Goal: Find specific page/section: Find specific page/section

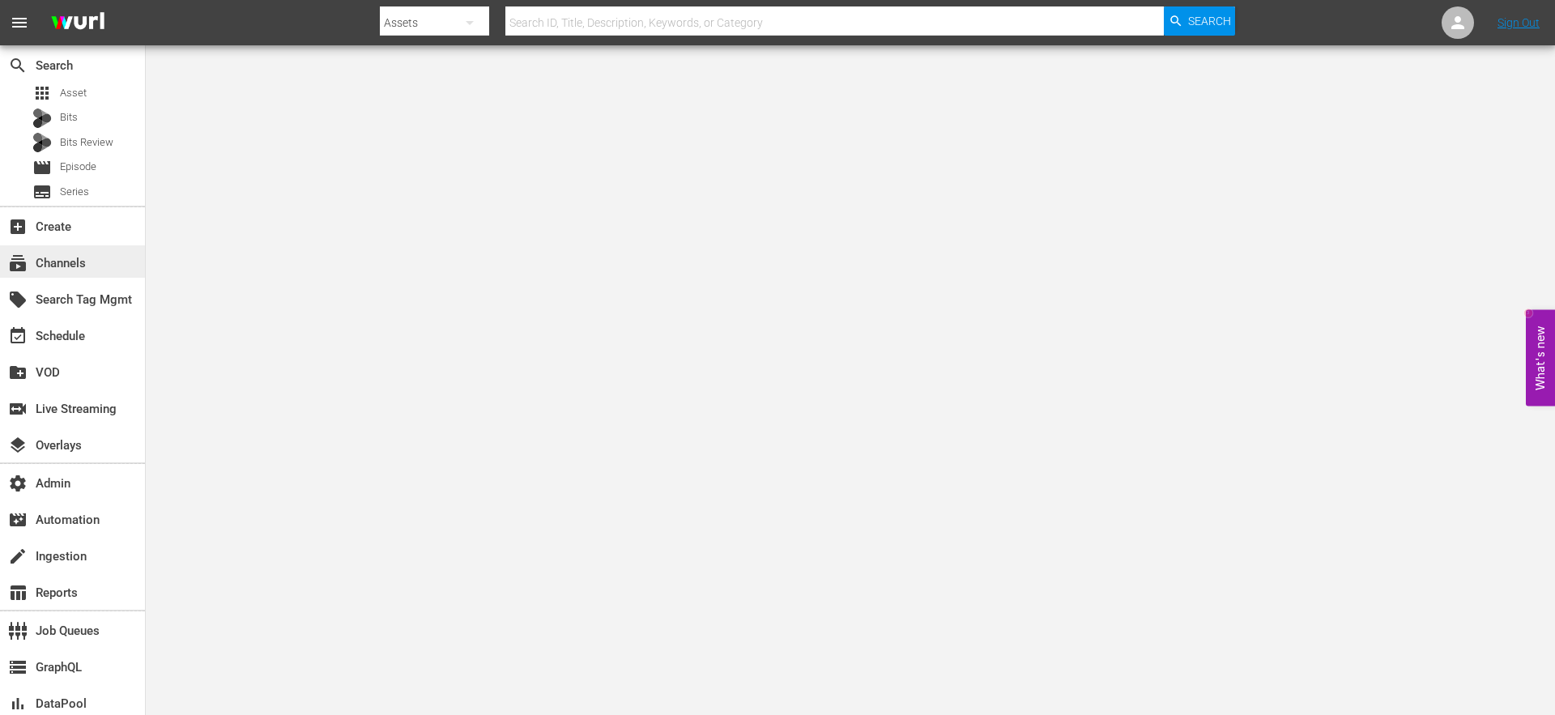
click at [64, 263] on div "subscriptions Channels" at bounding box center [45, 261] width 91 height 15
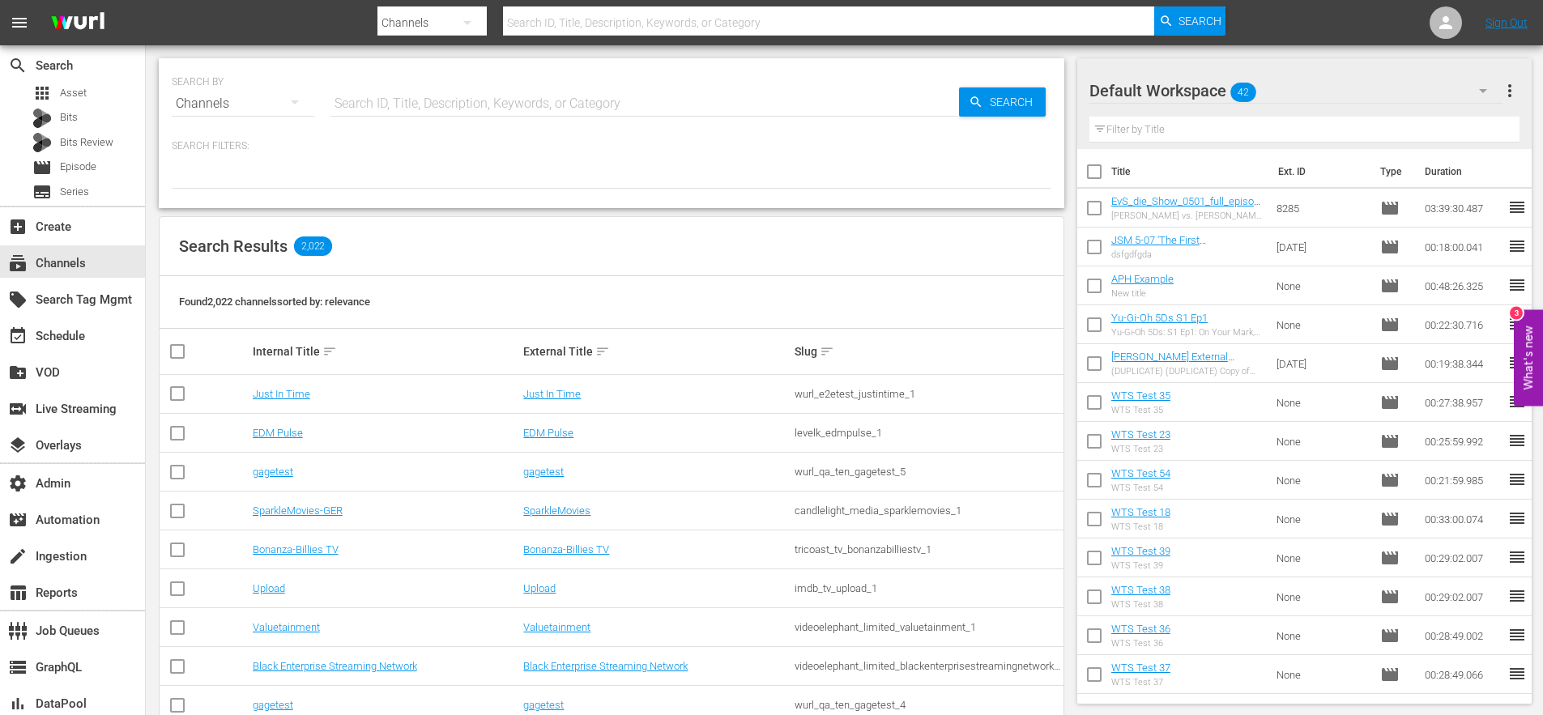
click at [363, 104] on input "text" at bounding box center [644, 103] width 629 height 39
type input "sony"
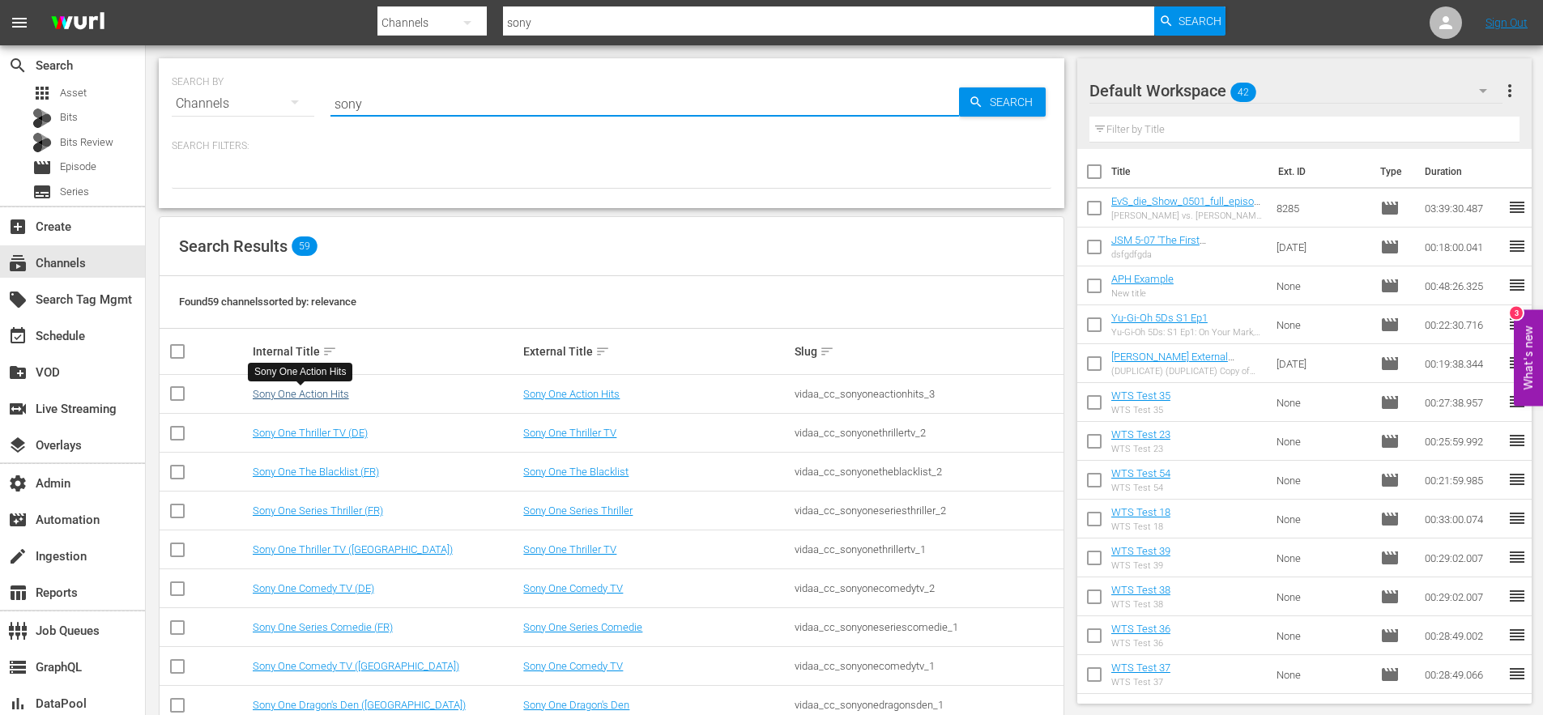
type input "sony"
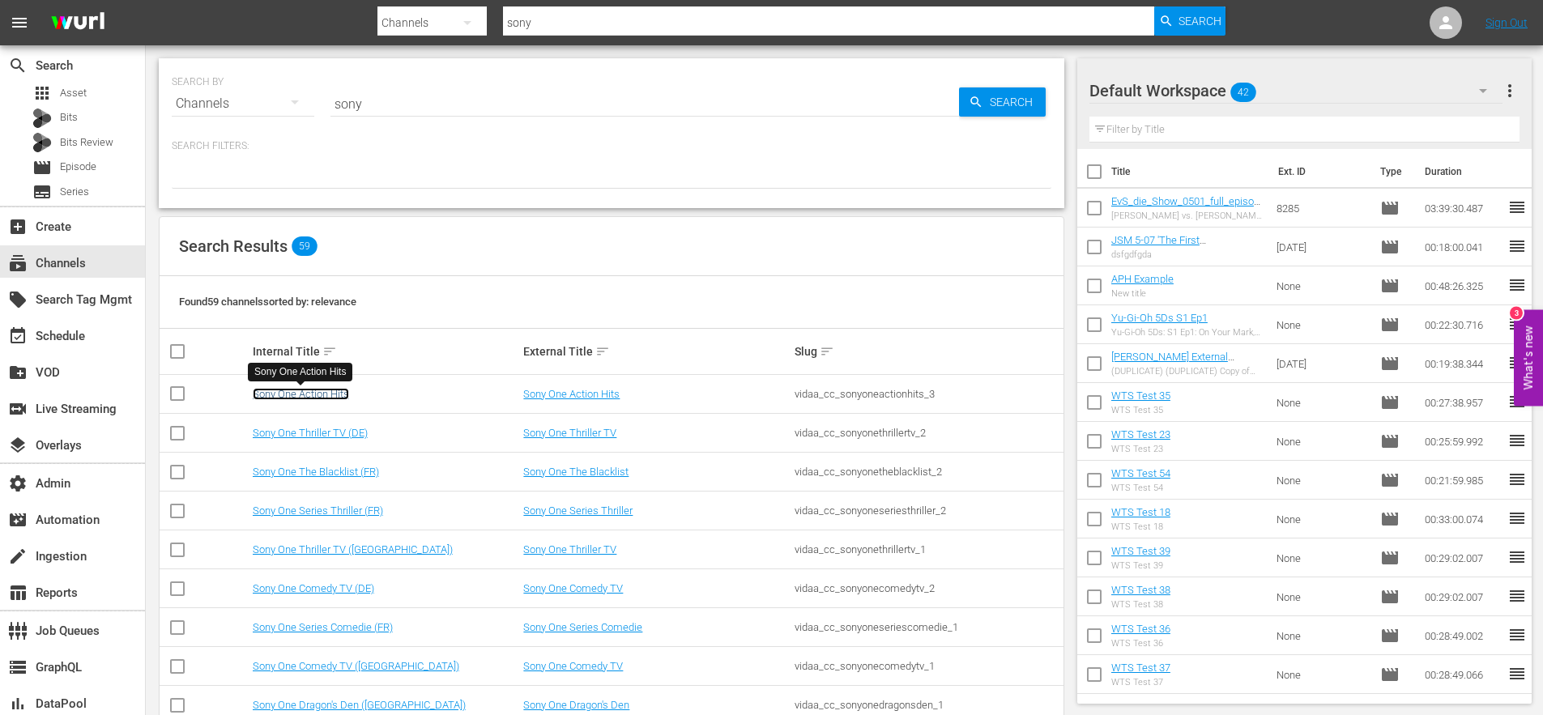
click at [329, 399] on link "Sony One Action Hits" at bounding box center [301, 394] width 96 height 12
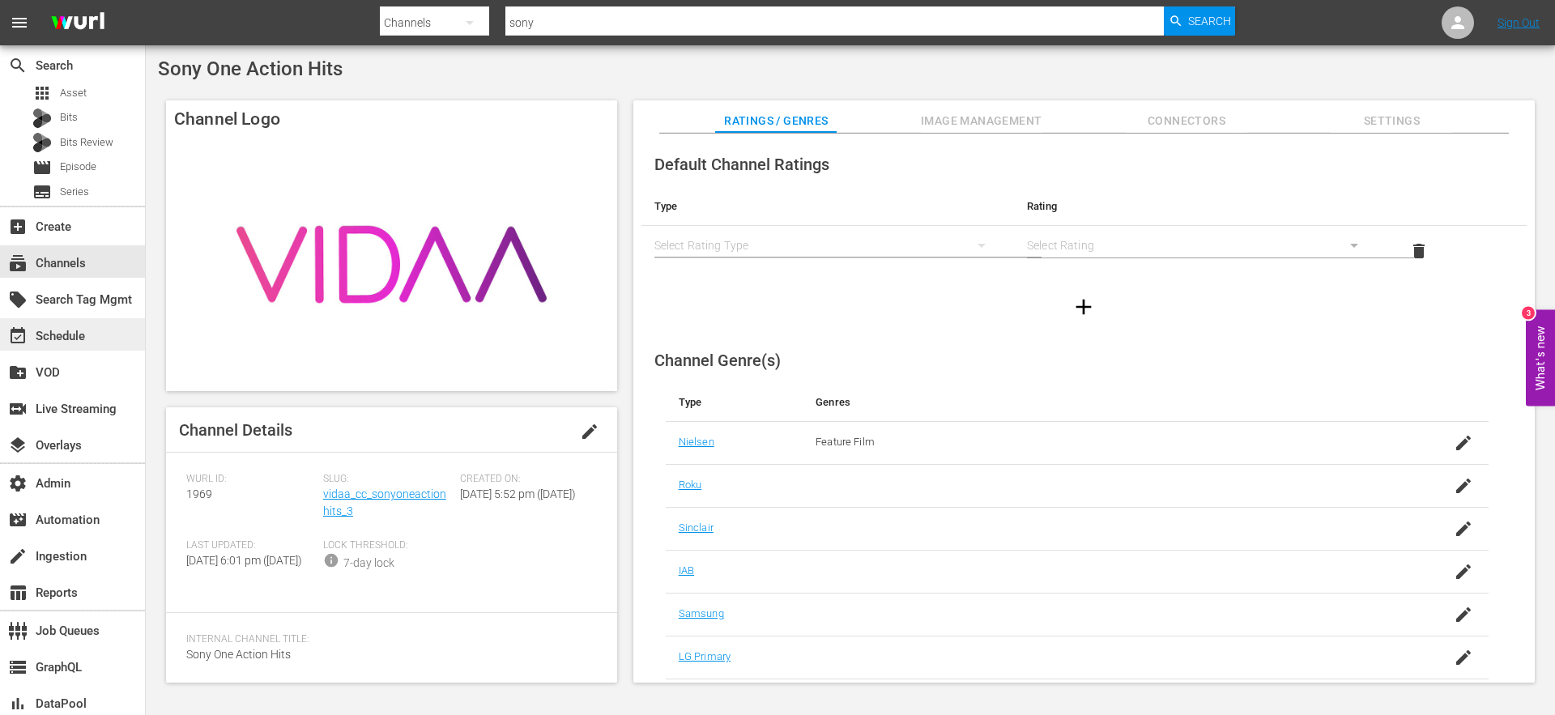
click at [75, 335] on div "event_available Schedule" at bounding box center [45, 333] width 91 height 15
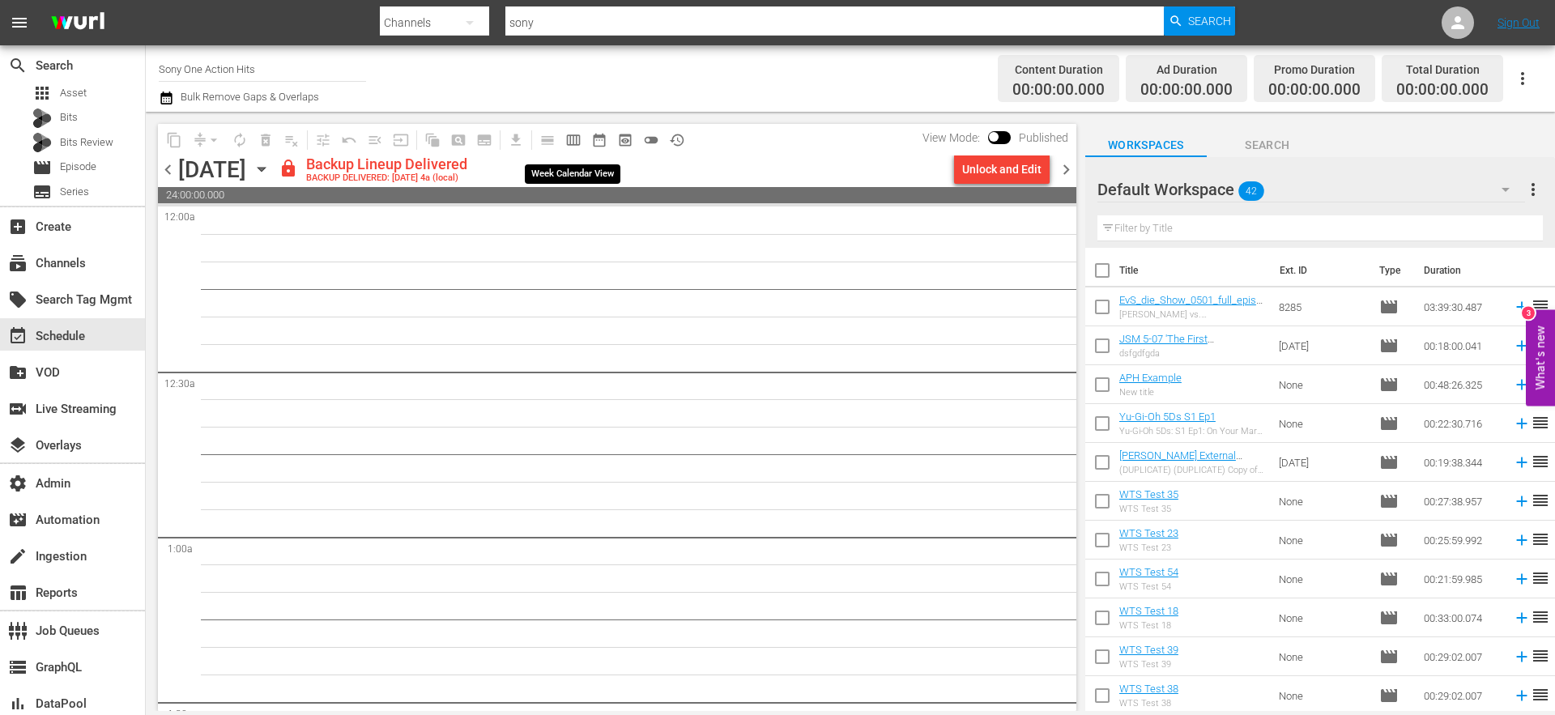
click at [574, 143] on span "calendar_view_week_outlined" at bounding box center [573, 140] width 16 height 16
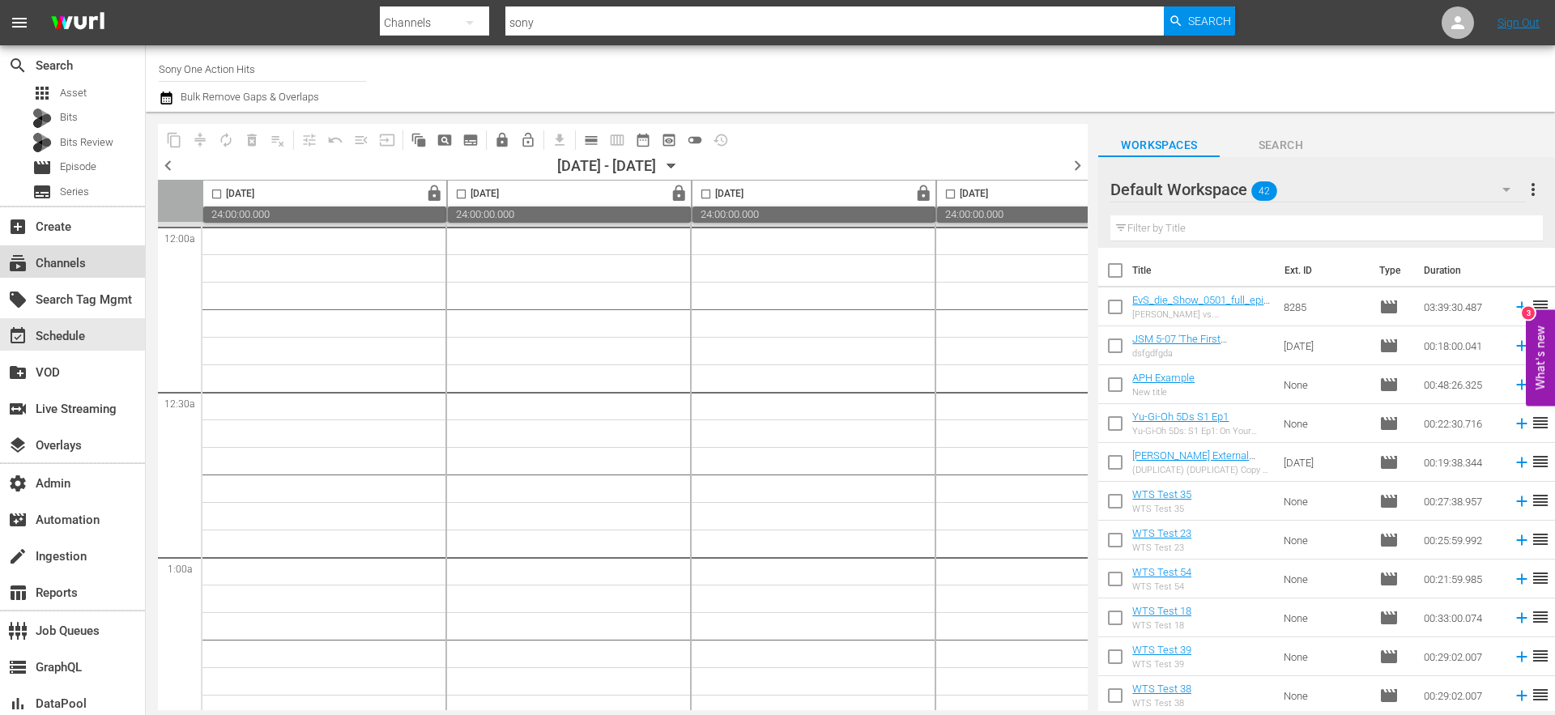
click at [63, 262] on div "subscriptions Channels" at bounding box center [45, 261] width 91 height 15
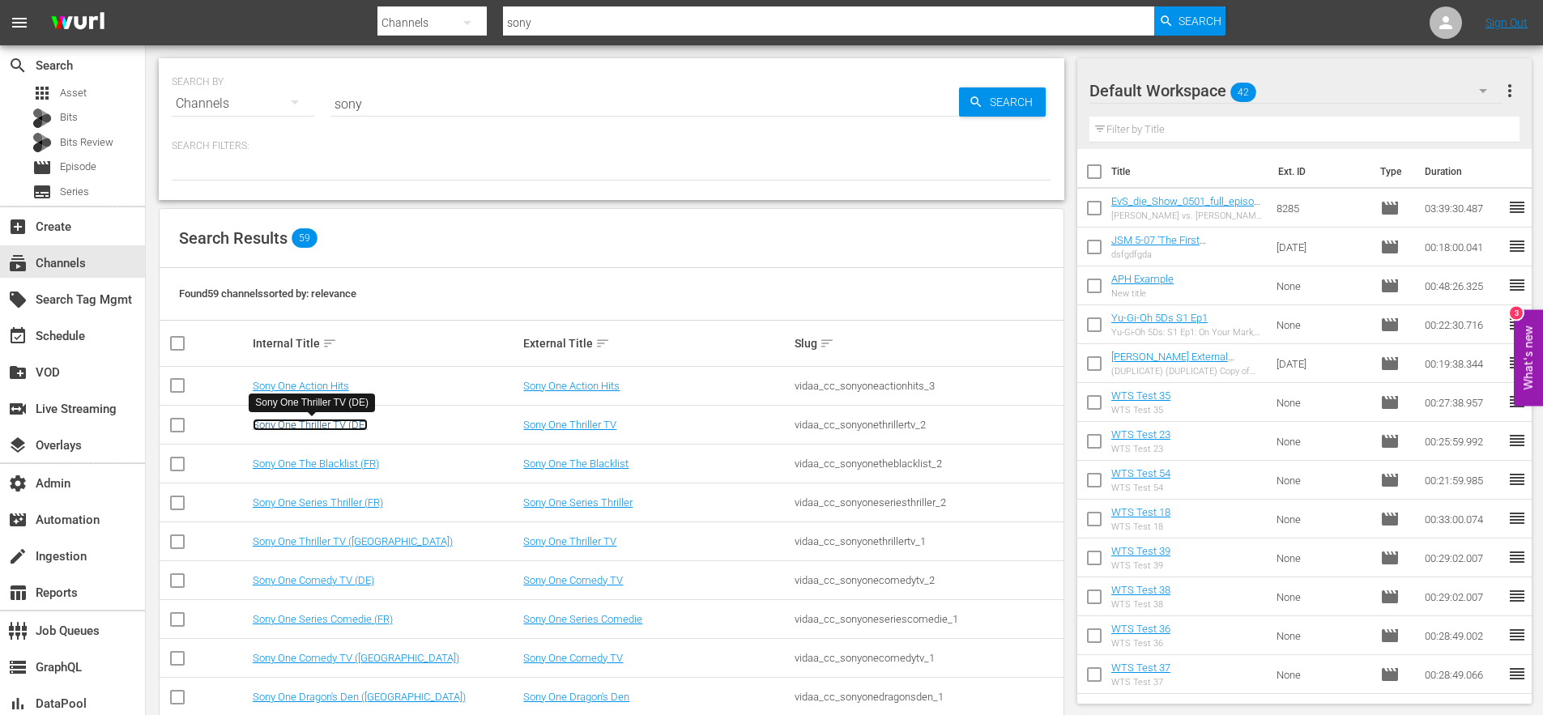
click at [316, 420] on link "Sony One Thriller TV (DE)" at bounding box center [310, 425] width 115 height 12
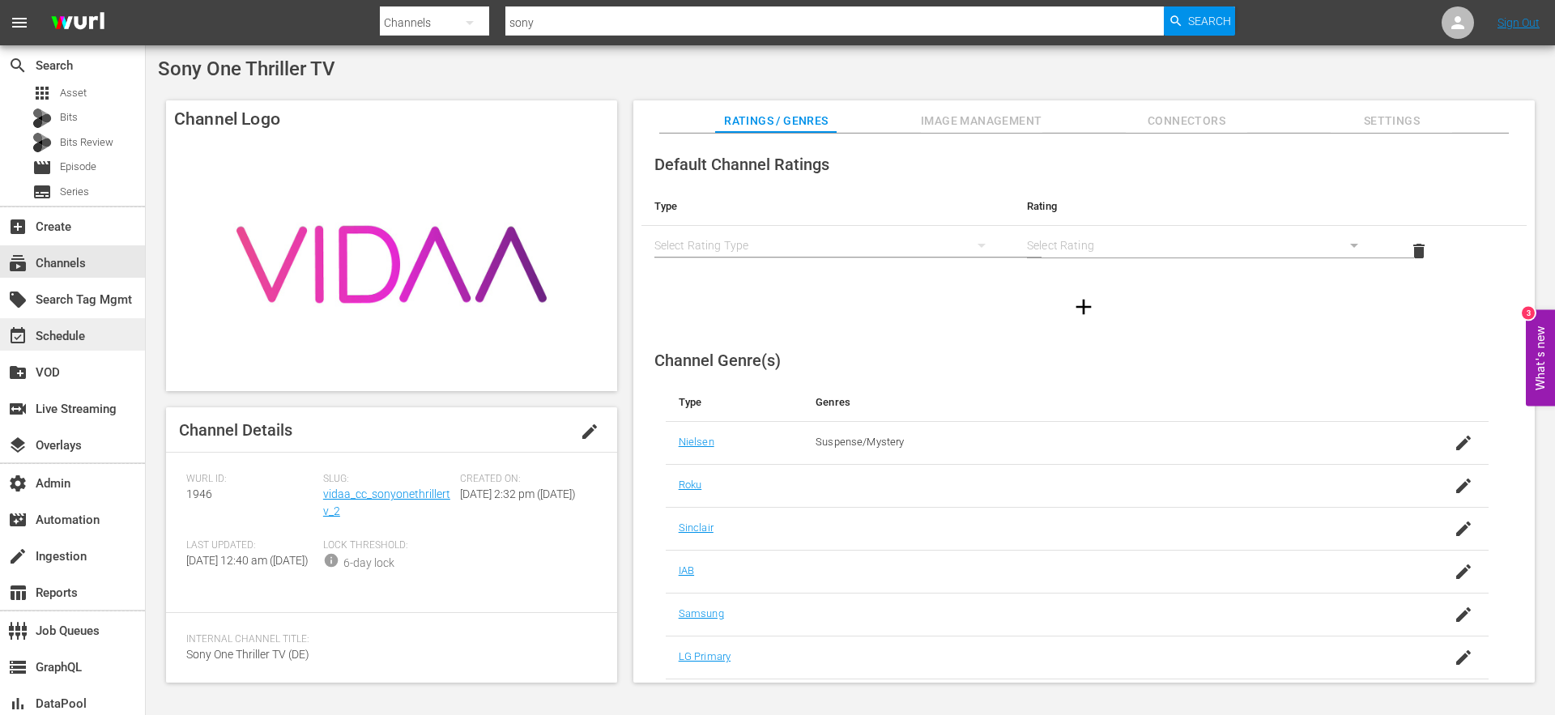
click at [74, 328] on div "event_available Schedule" at bounding box center [45, 333] width 91 height 15
